Goal: Transaction & Acquisition: Purchase product/service

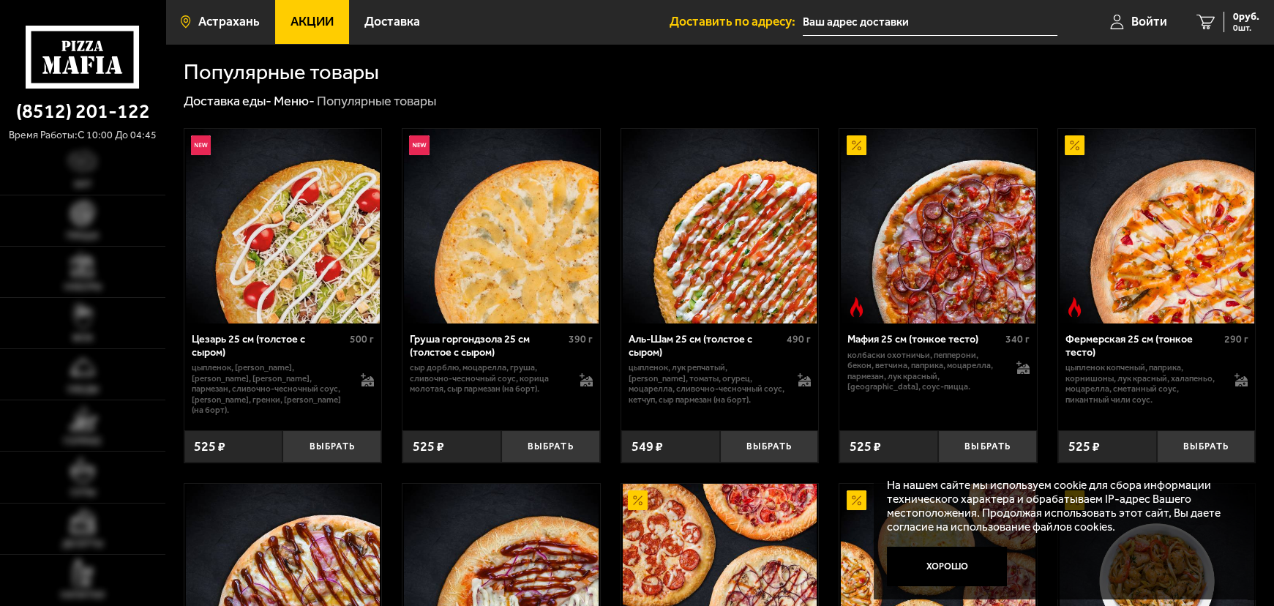
click at [222, 18] on span "Астрахань" at bounding box center [228, 21] width 61 height 12
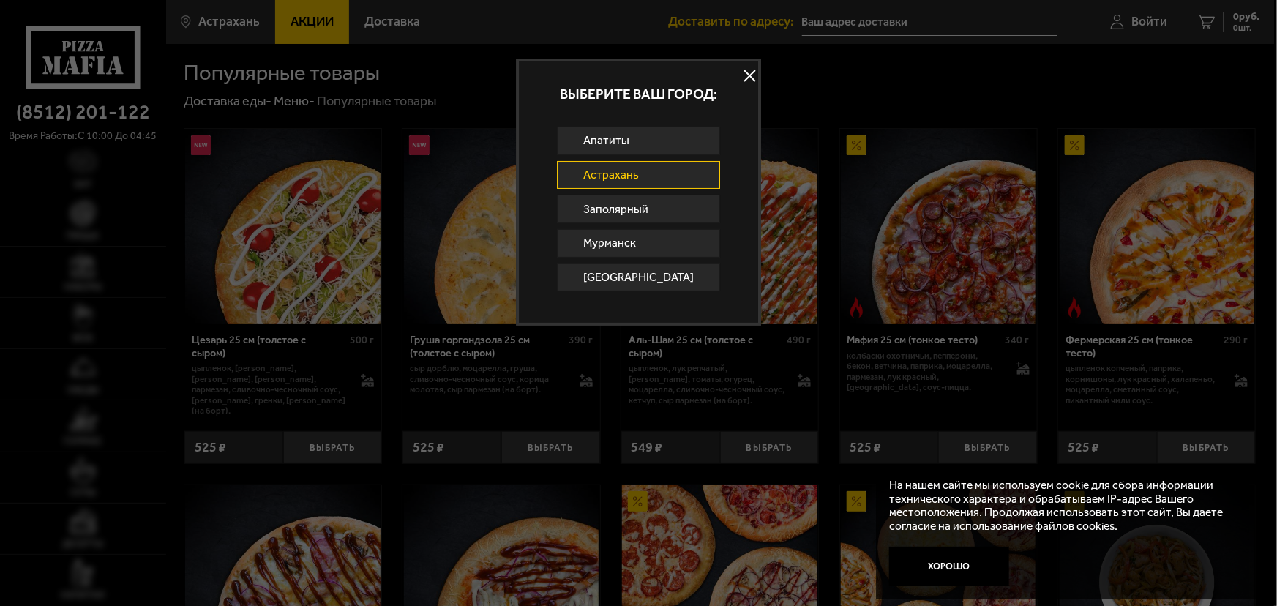
click at [739, 67] on button at bounding box center [750, 76] width 22 height 22
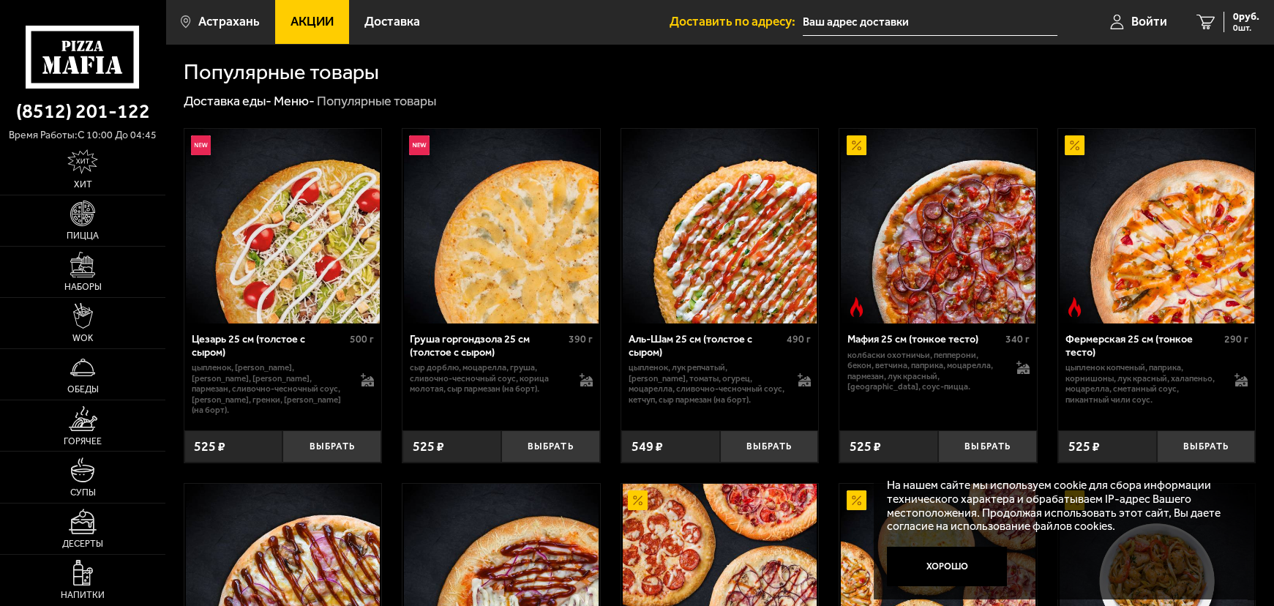
click at [511, 262] on img at bounding box center [501, 226] width 195 height 195
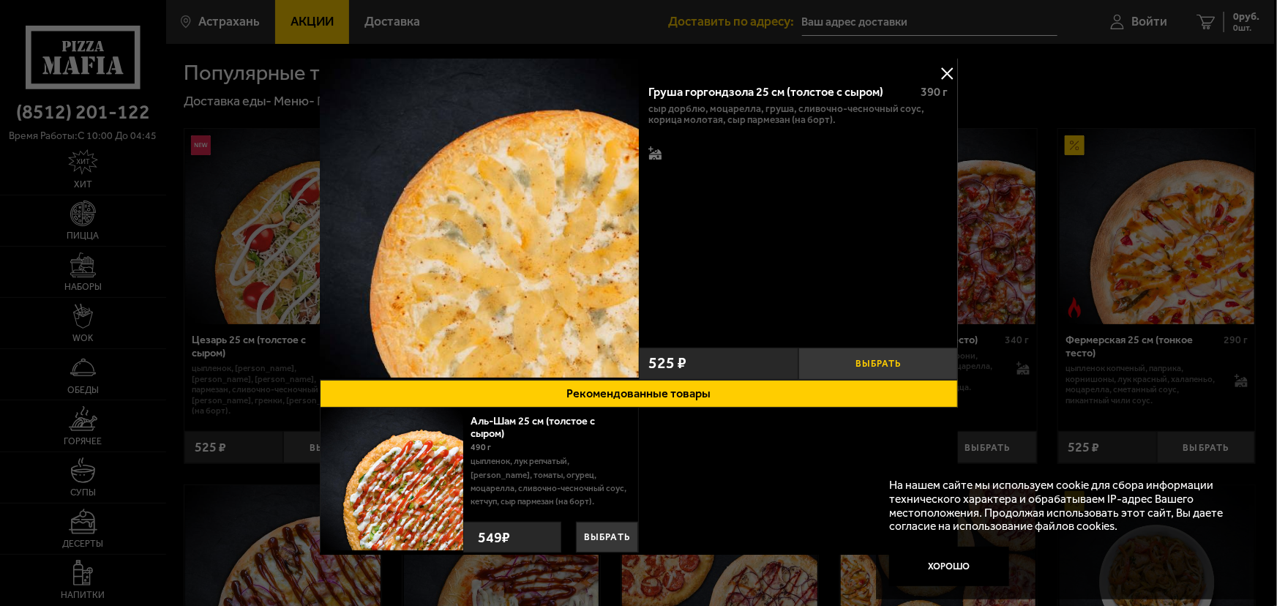
click at [886, 365] on button "Выбрать" at bounding box center [879, 364] width 160 height 33
click at [851, 364] on span "1" at bounding box center [877, 364] width 53 height 33
click at [691, 361] on div "525 ₽" at bounding box center [719, 364] width 160 height 33
drag, startPoint x: 778, startPoint y: 367, endPoint x: 811, endPoint y: 365, distance: 33.1
click at [787, 367] on div "525 ₽" at bounding box center [719, 364] width 160 height 33
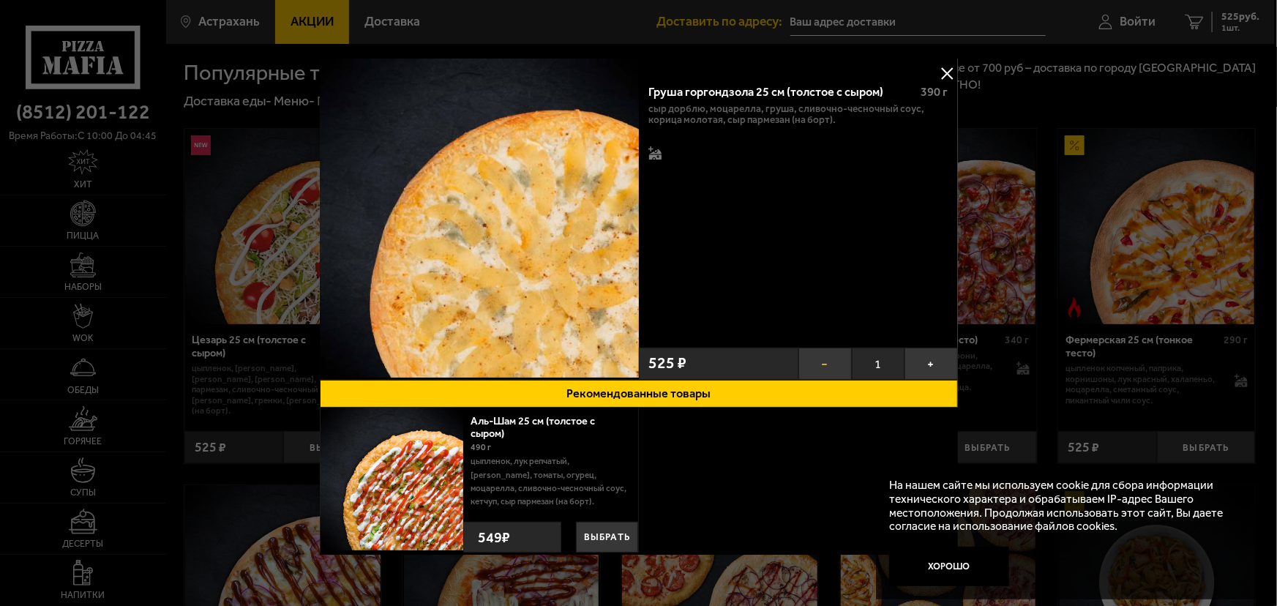
click at [818, 363] on button "−" at bounding box center [825, 364] width 53 height 33
click at [608, 539] on button "Выбрать" at bounding box center [606, 537] width 61 height 31
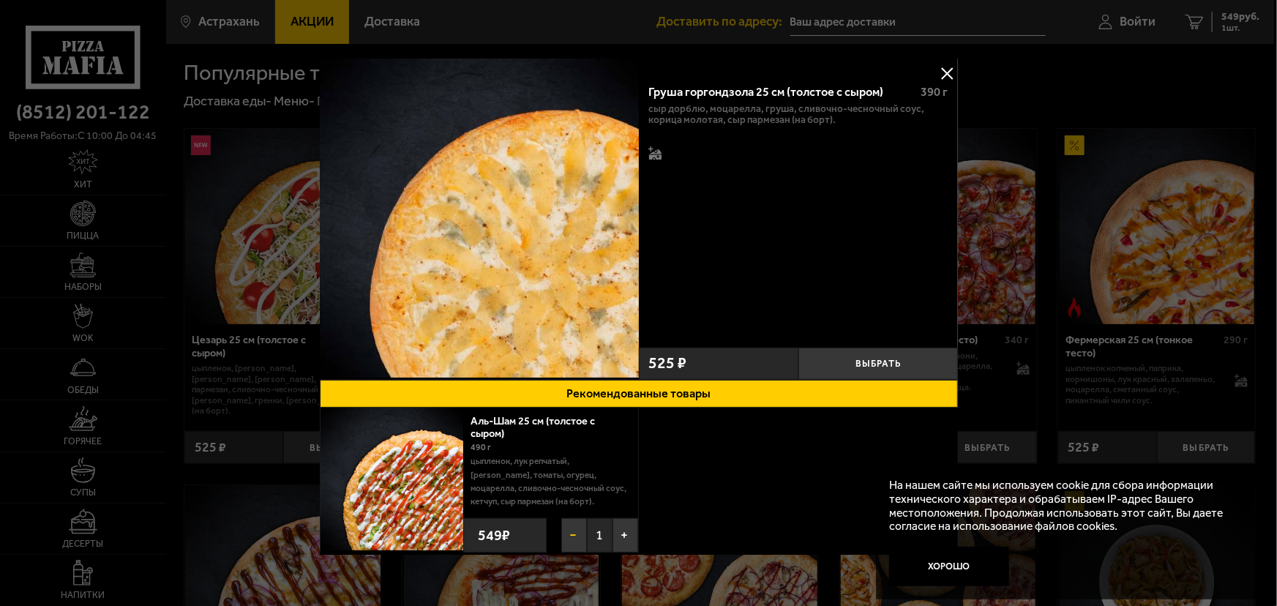
click at [578, 531] on button "−" at bounding box center [574, 535] width 26 height 34
click at [805, 143] on div "сыр дорблю, моцарелла, груша, сливочно-чесночный соус, корица молотая, сыр парм…" at bounding box center [798, 132] width 299 height 59
click at [658, 167] on div "Груша горгондзола 25 см (толстое с сыром) 390 г сыр дорблю, моцарелла, груша, с…" at bounding box center [798, 207] width 319 height 268
click at [675, 154] on div "сыр дорблю, моцарелла, груша, сливочно-чесночный соус, корица молотая, сыр парм…" at bounding box center [798, 132] width 299 height 59
click at [944, 73] on button at bounding box center [947, 73] width 22 height 22
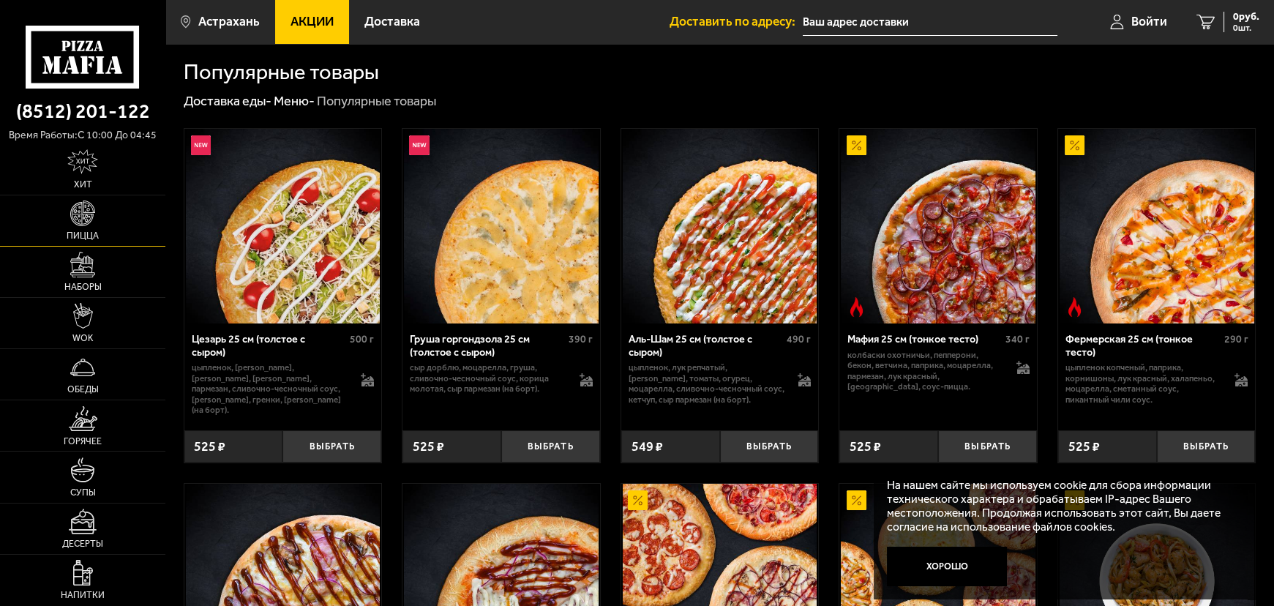
click at [86, 225] on img at bounding box center [83, 214] width 26 height 26
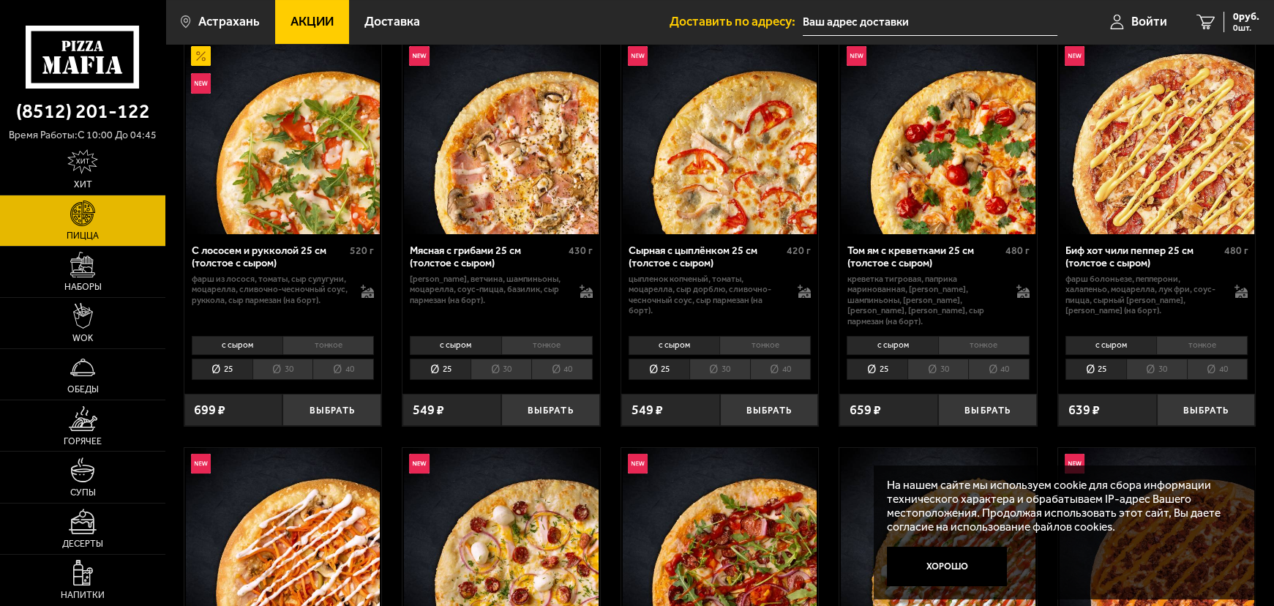
scroll to position [266, 0]
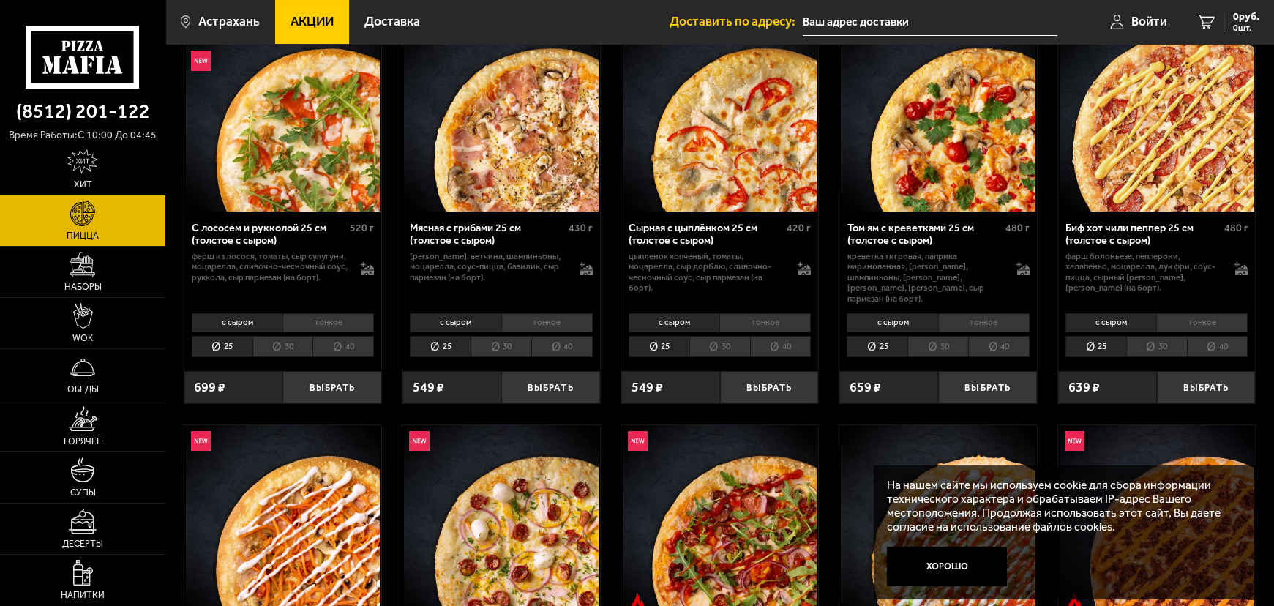
click at [343, 336] on li "40" at bounding box center [343, 347] width 61 height 22
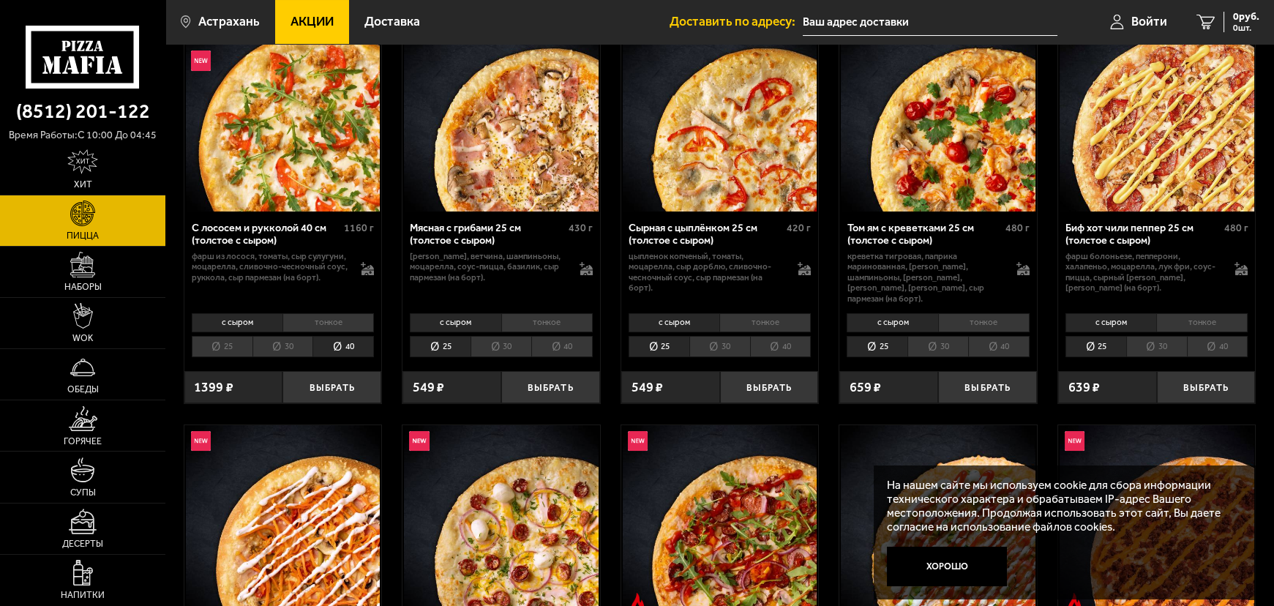
click at [569, 336] on li "40" at bounding box center [561, 347] width 61 height 22
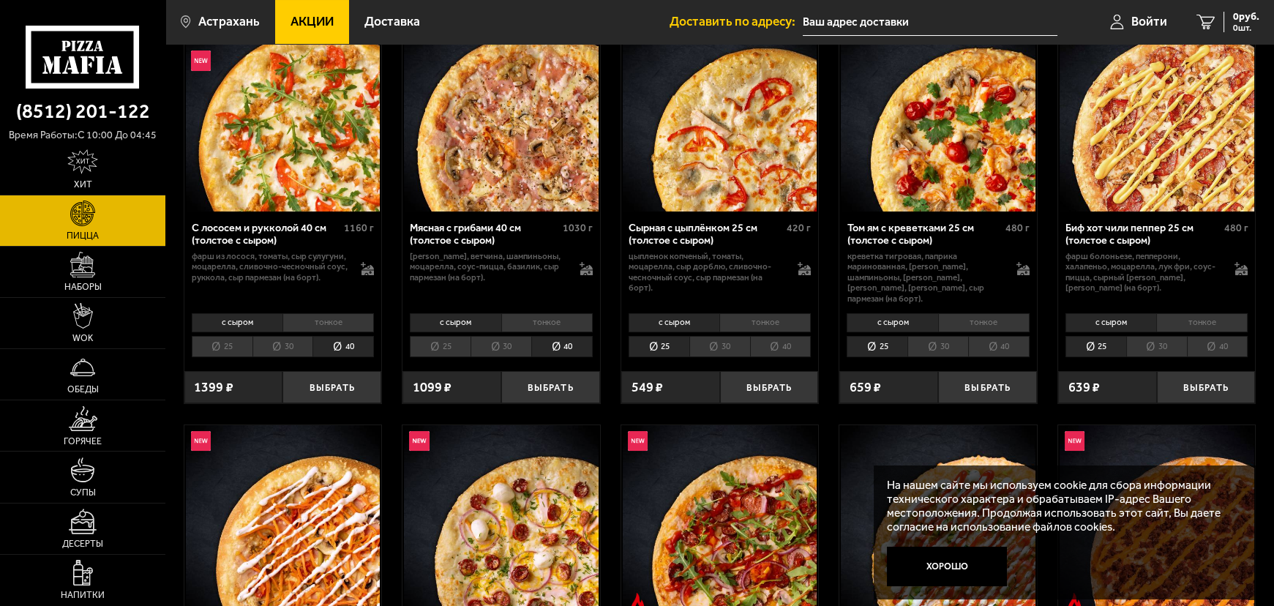
click at [766, 340] on li "40" at bounding box center [780, 347] width 61 height 22
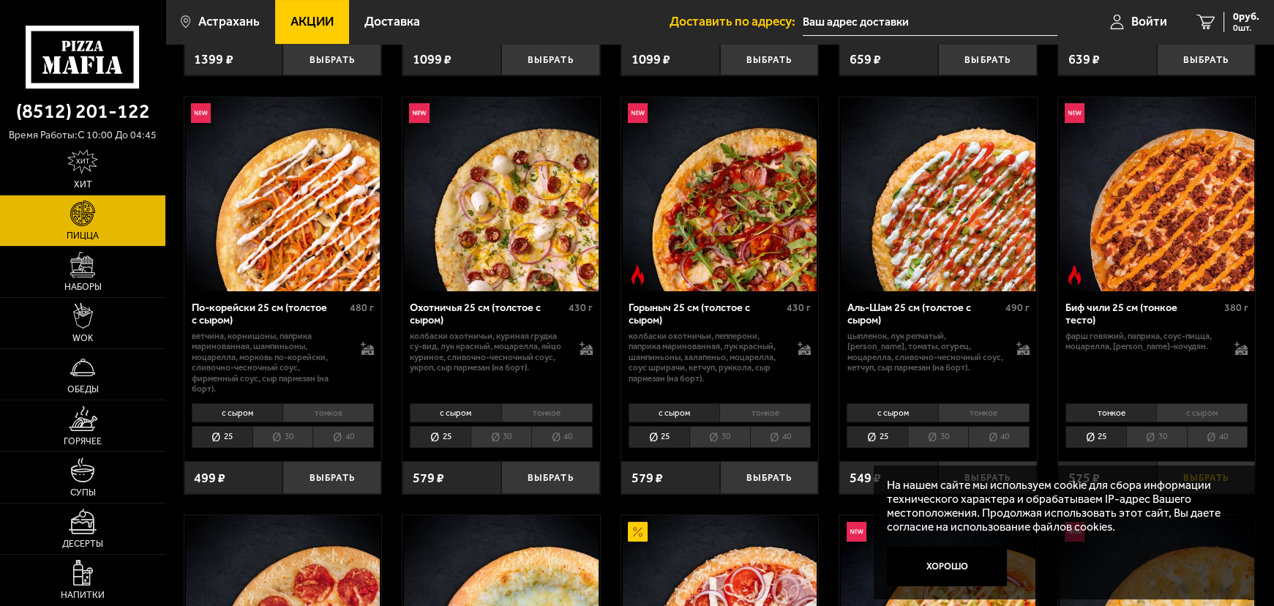
scroll to position [599, 0]
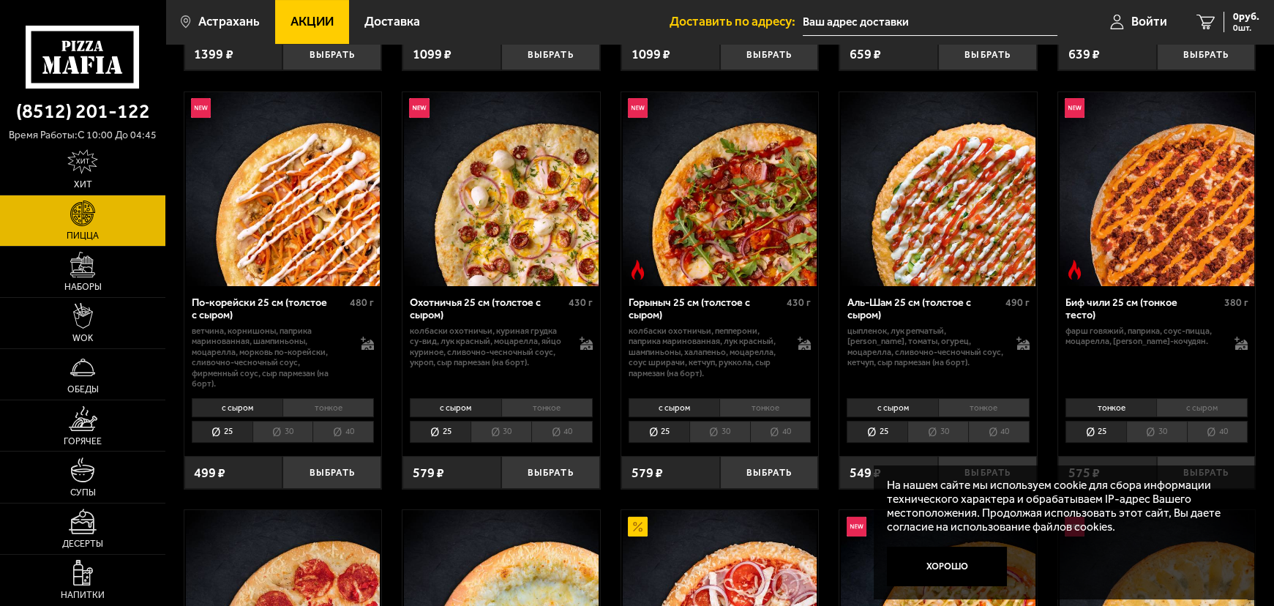
click at [1221, 421] on li "40" at bounding box center [1217, 432] width 61 height 22
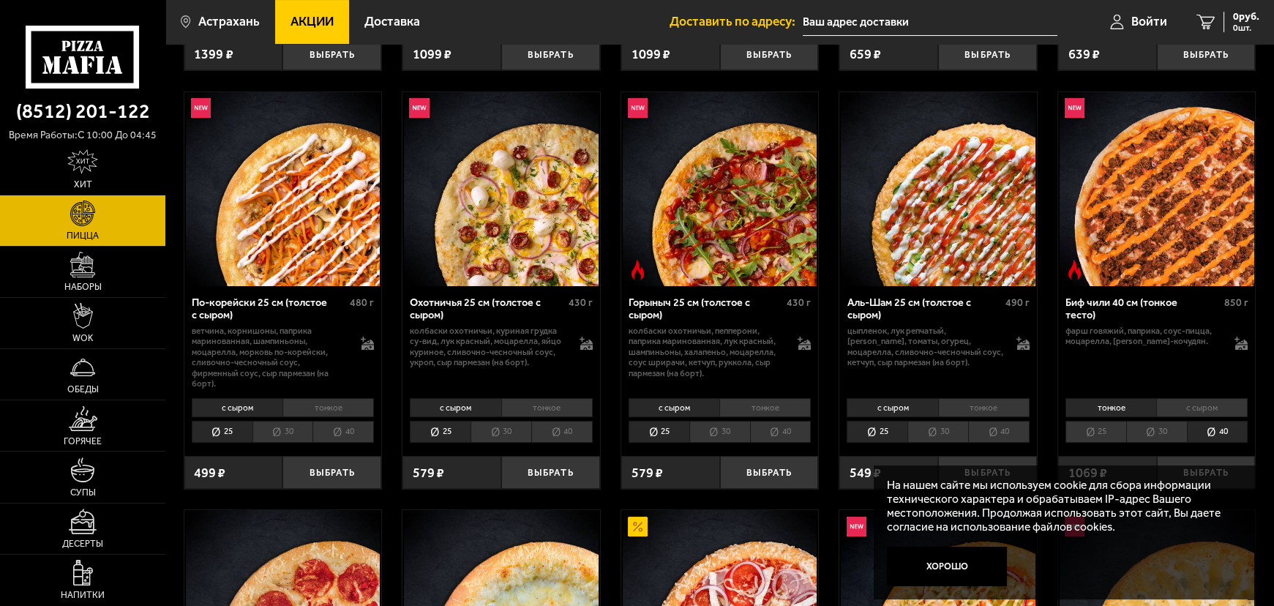
click at [1017, 421] on li "40" at bounding box center [998, 432] width 61 height 22
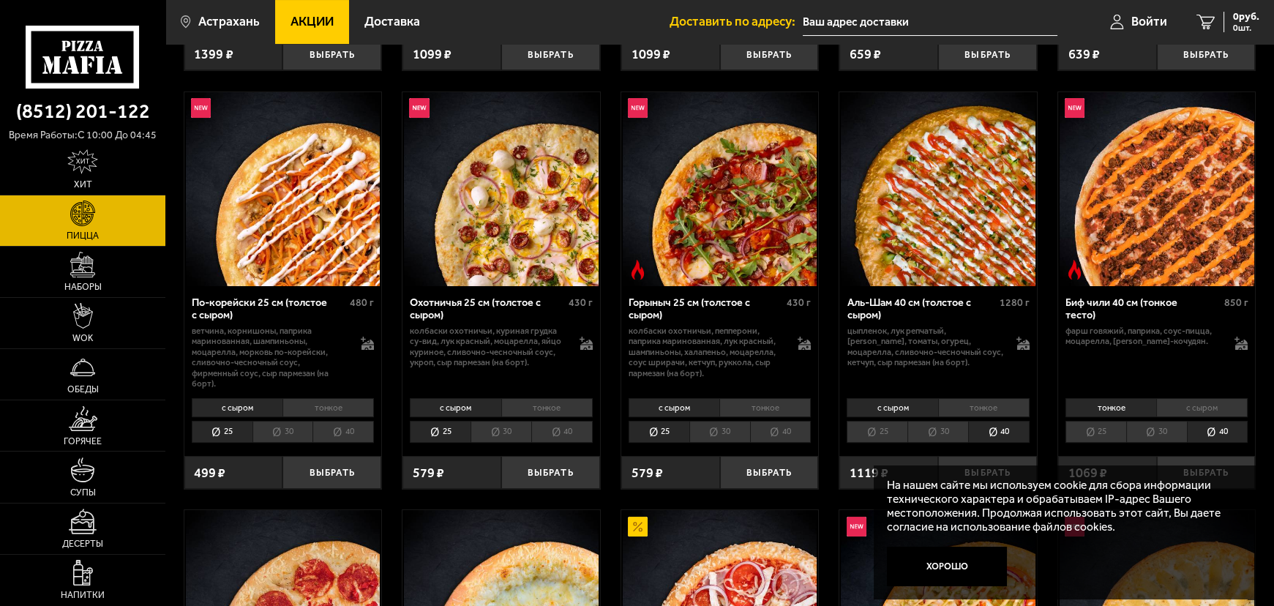
click at [774, 421] on li "40" at bounding box center [780, 432] width 61 height 22
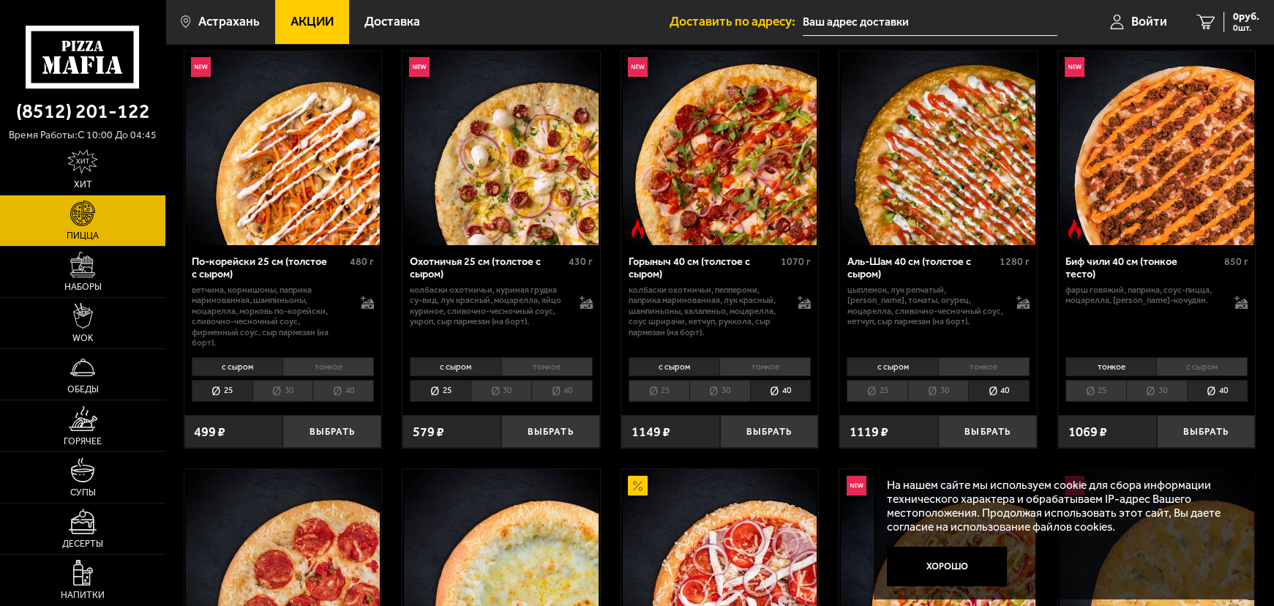
scroll to position [998, 0]
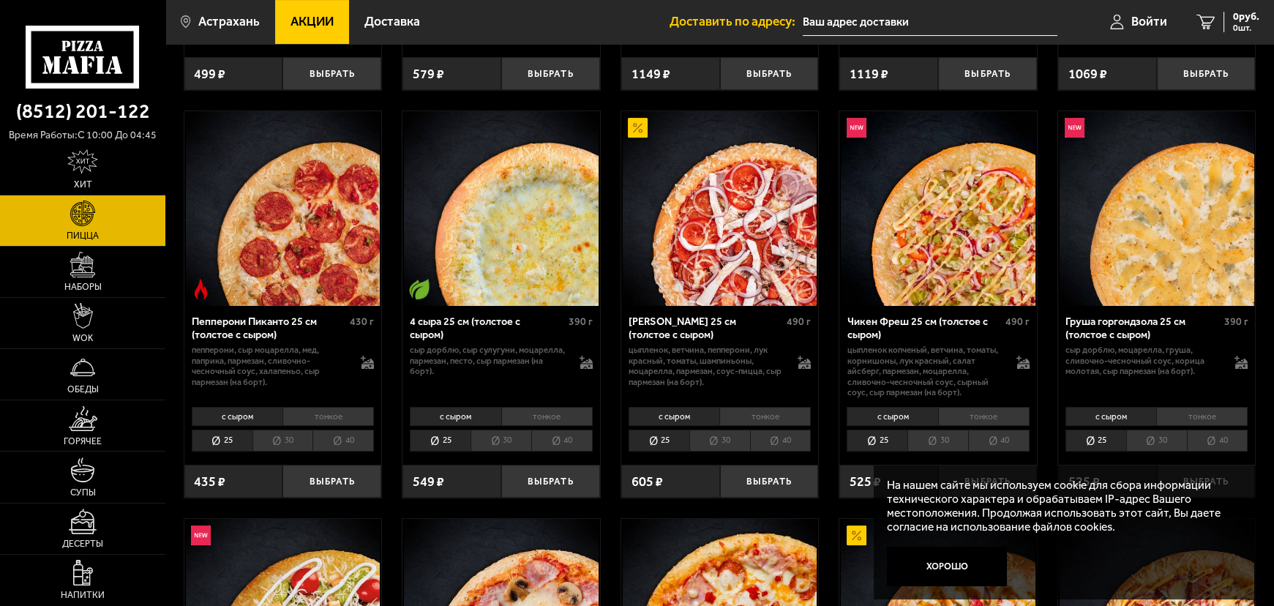
click at [784, 430] on li "40" at bounding box center [780, 441] width 61 height 22
